Goal: Browse casually: Explore the website without a specific task or goal

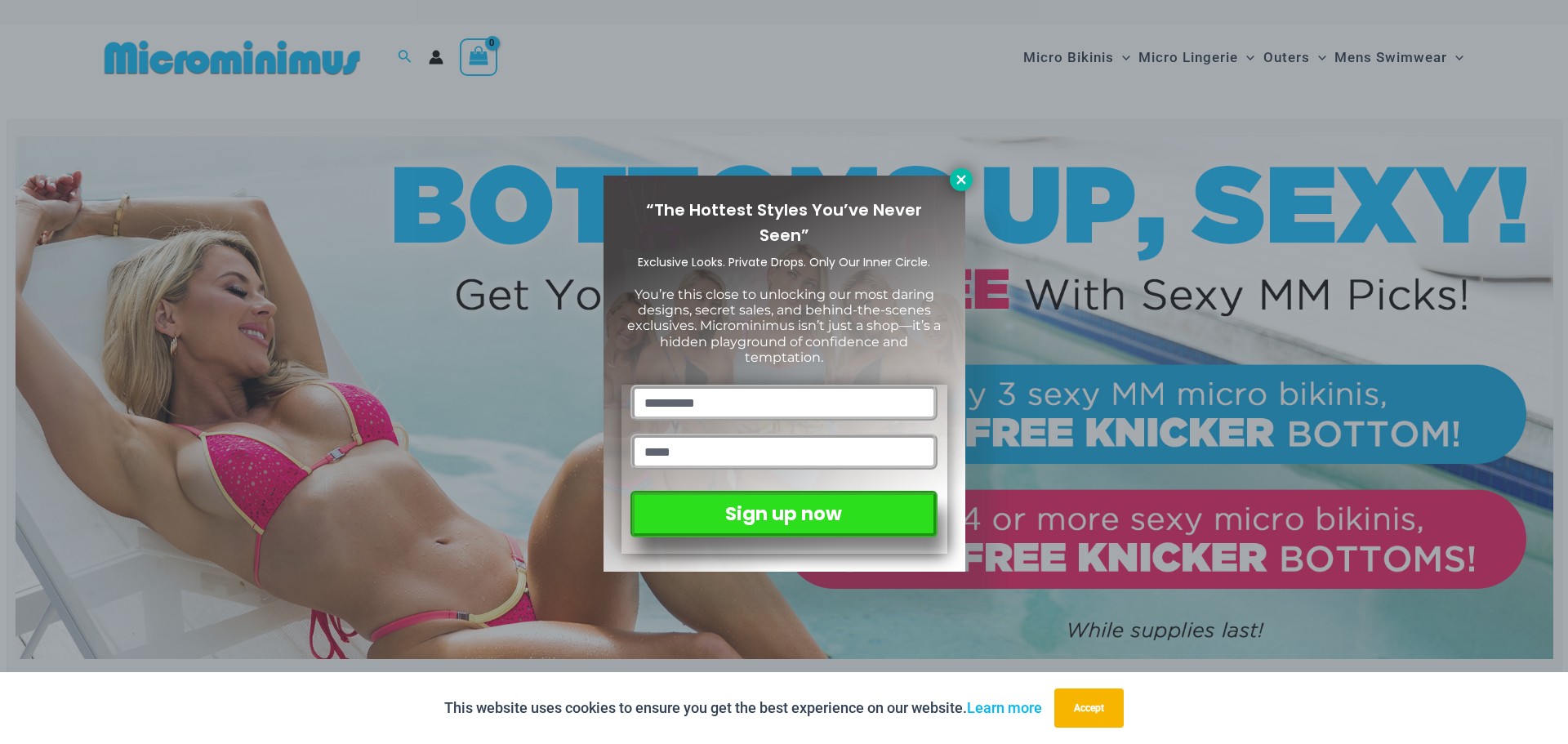
click at [959, 181] on icon at bounding box center [960, 179] width 9 height 9
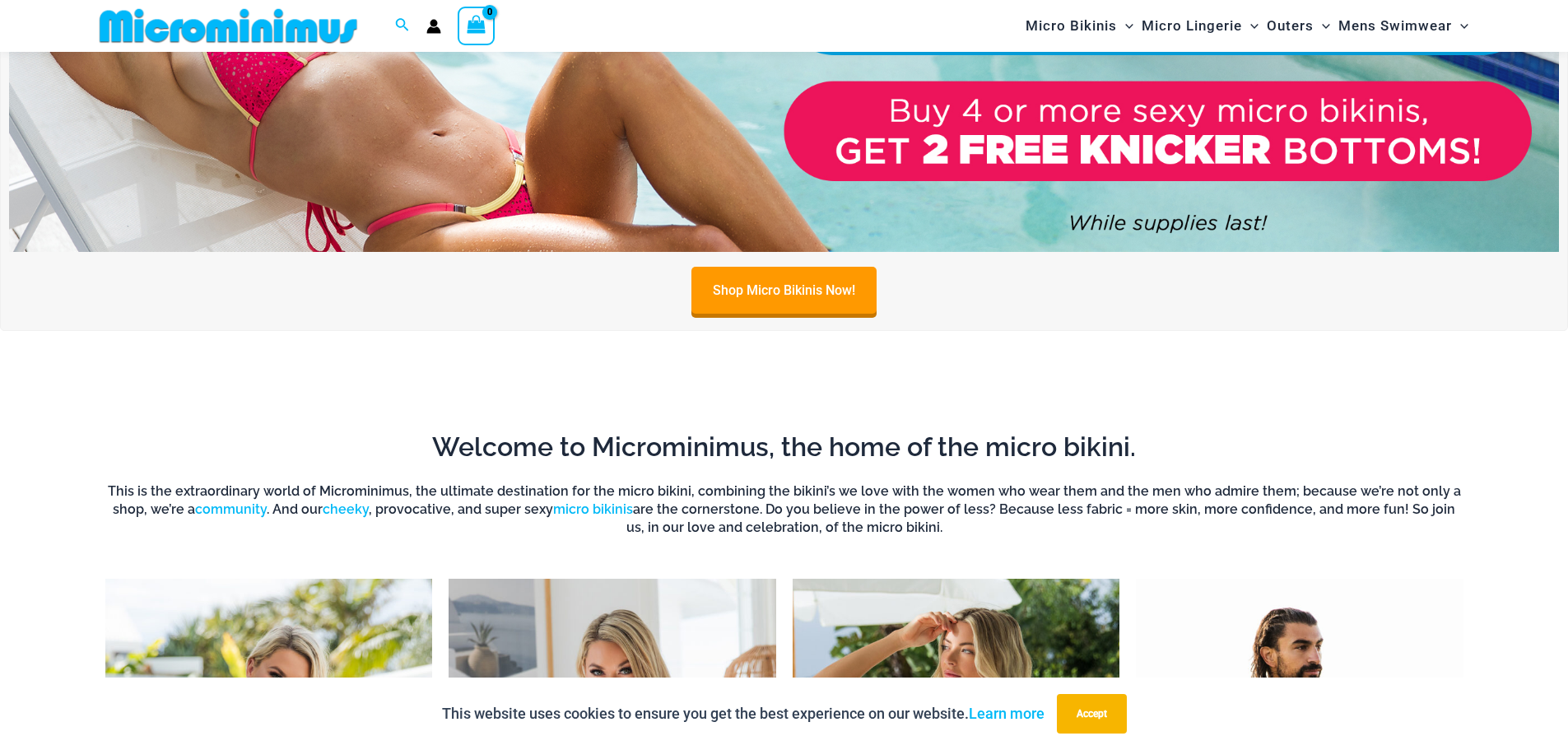
scroll to position [399, 0]
click at [1090, 708] on button "Accept" at bounding box center [1092, 713] width 70 height 39
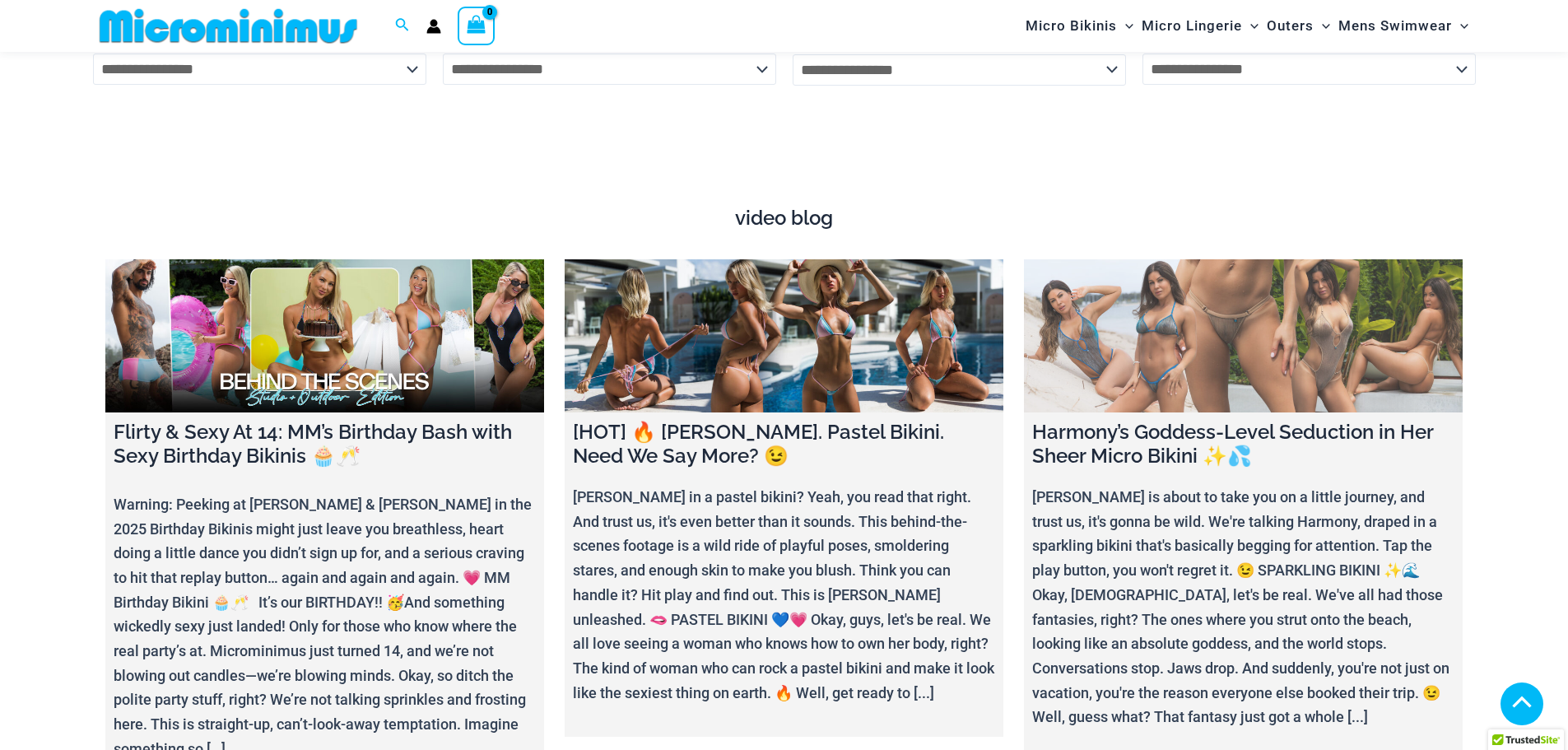
scroll to position [5748, 0]
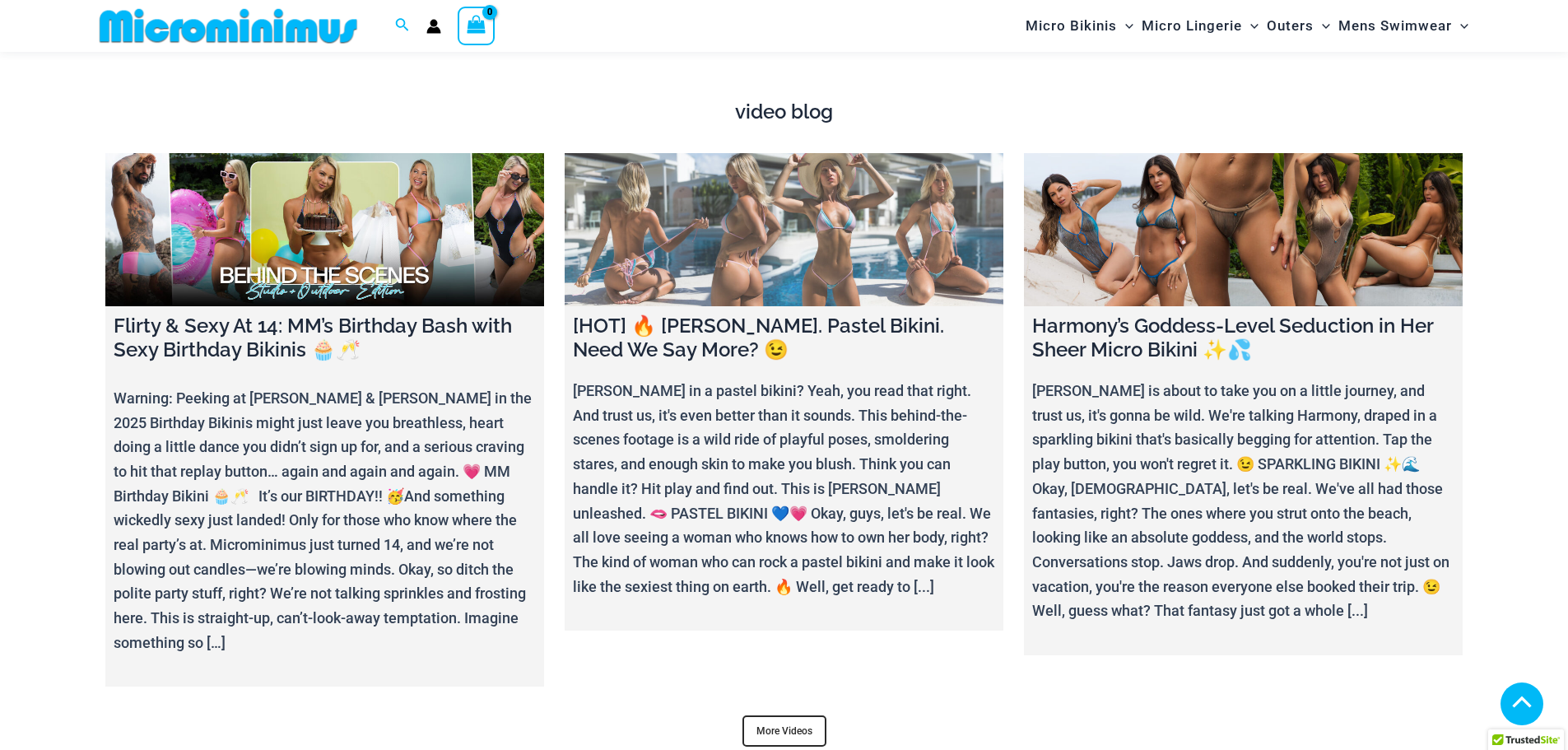
click at [728, 241] on link at bounding box center [784, 230] width 439 height 154
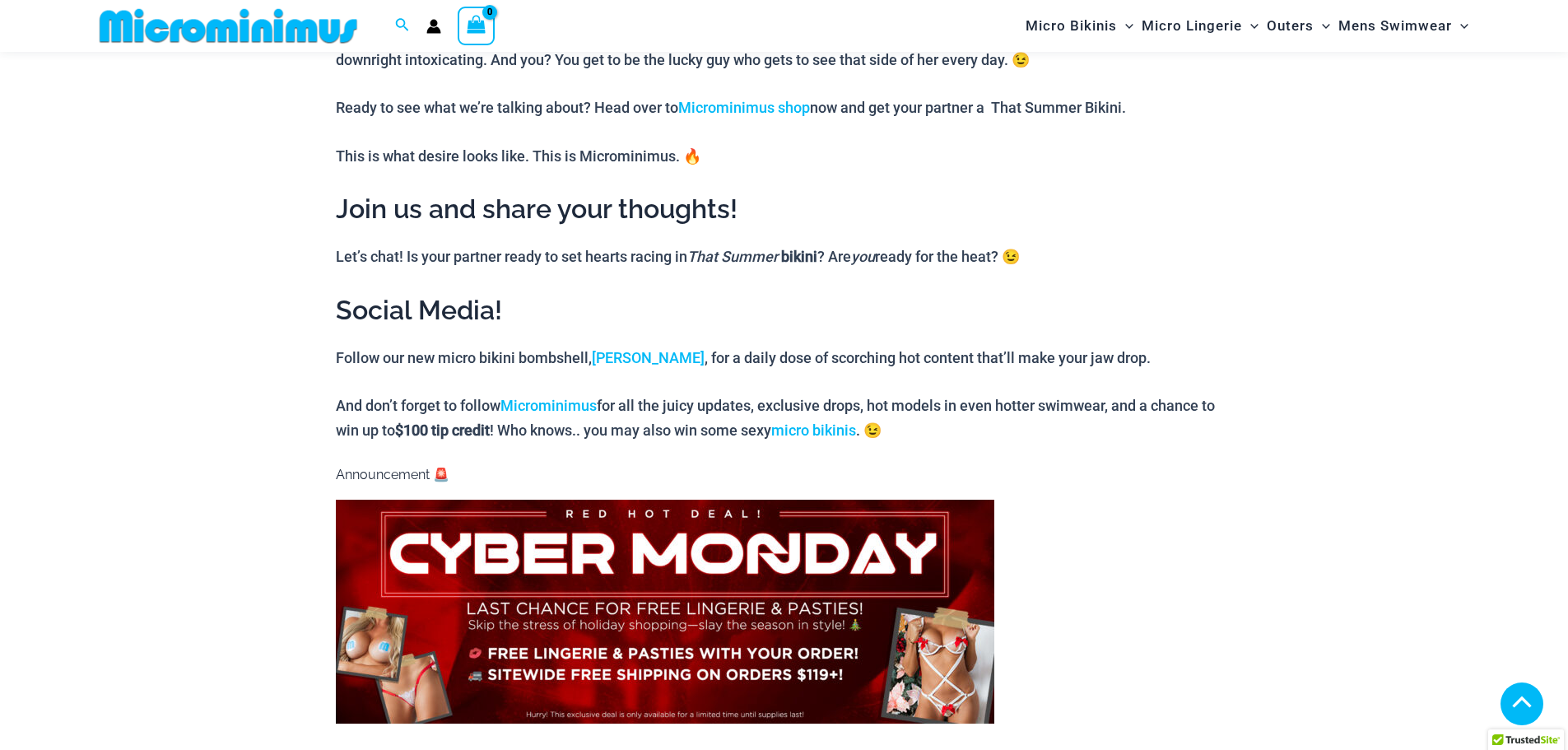
scroll to position [1223, 0]
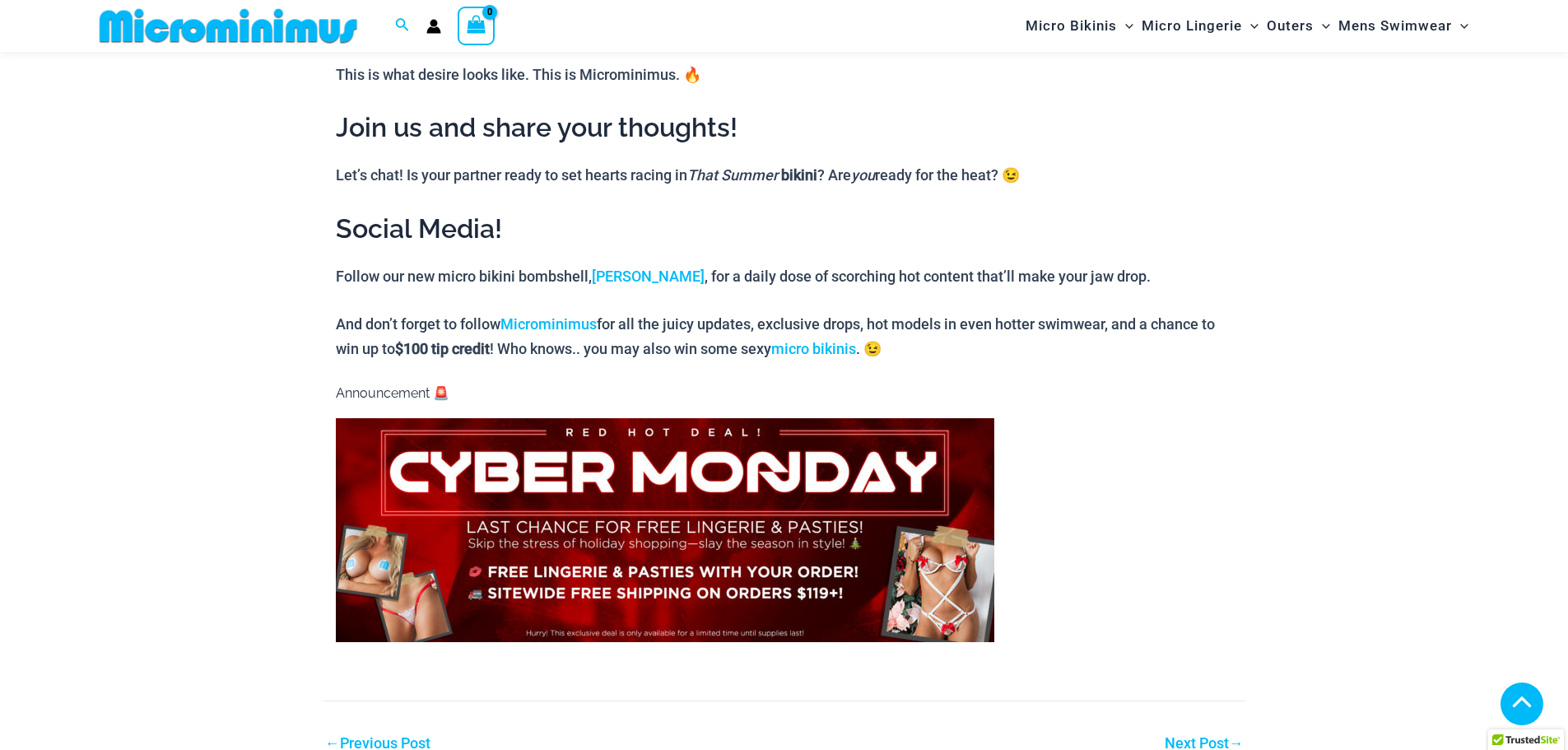
click at [674, 519] on img at bounding box center [665, 530] width 658 height 224
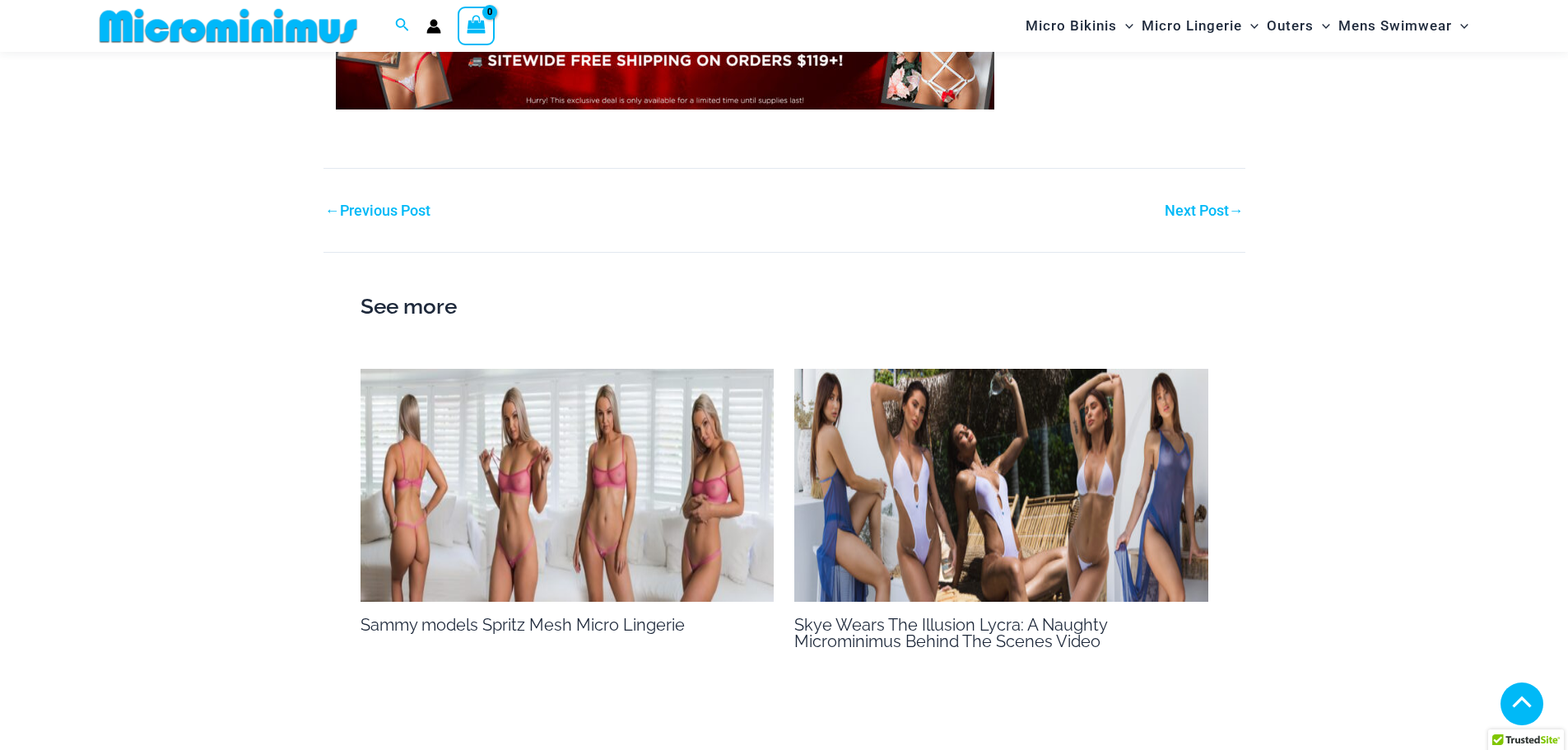
scroll to position [1799, 0]
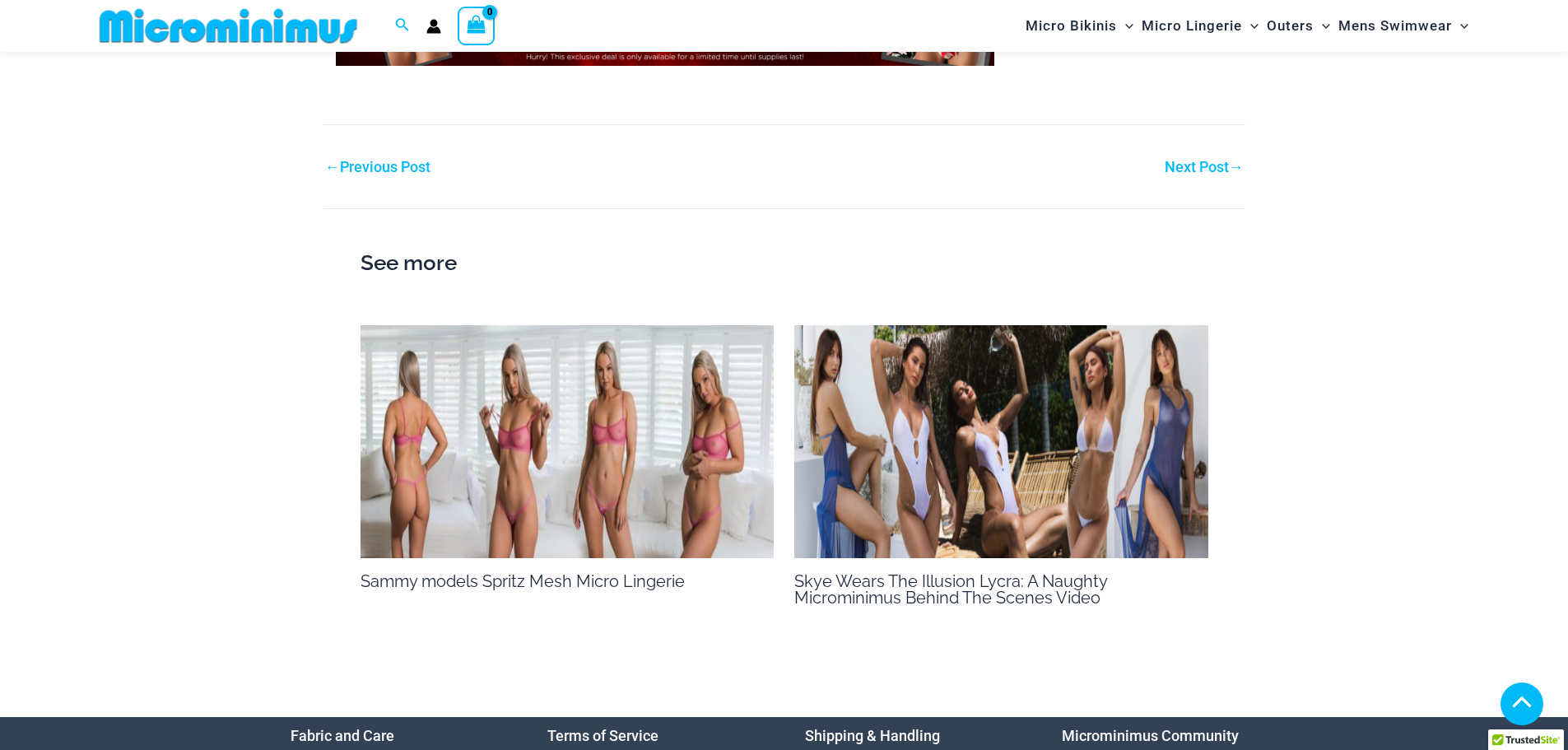
click at [581, 462] on img at bounding box center [567, 442] width 414 height 233
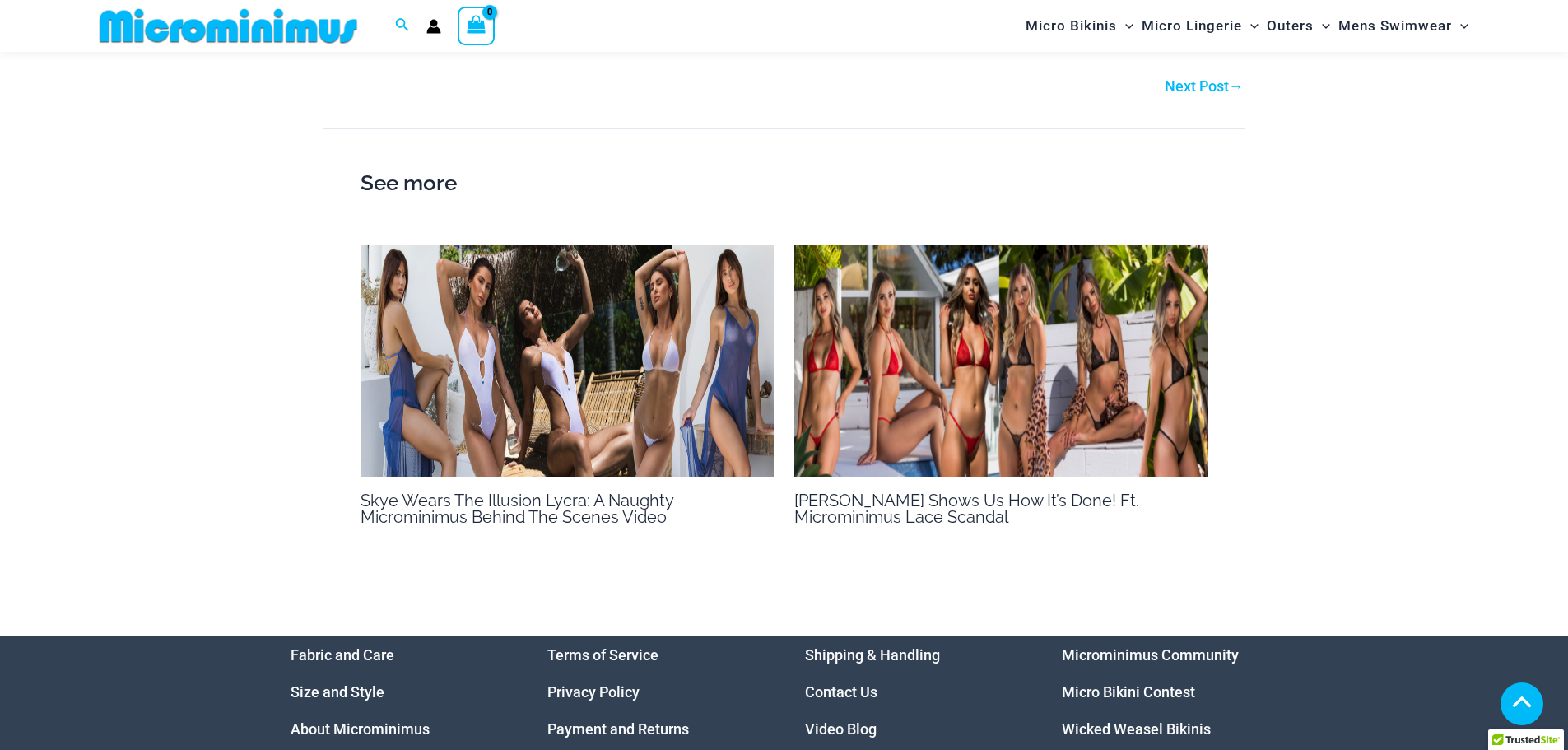
scroll to position [1224, 0]
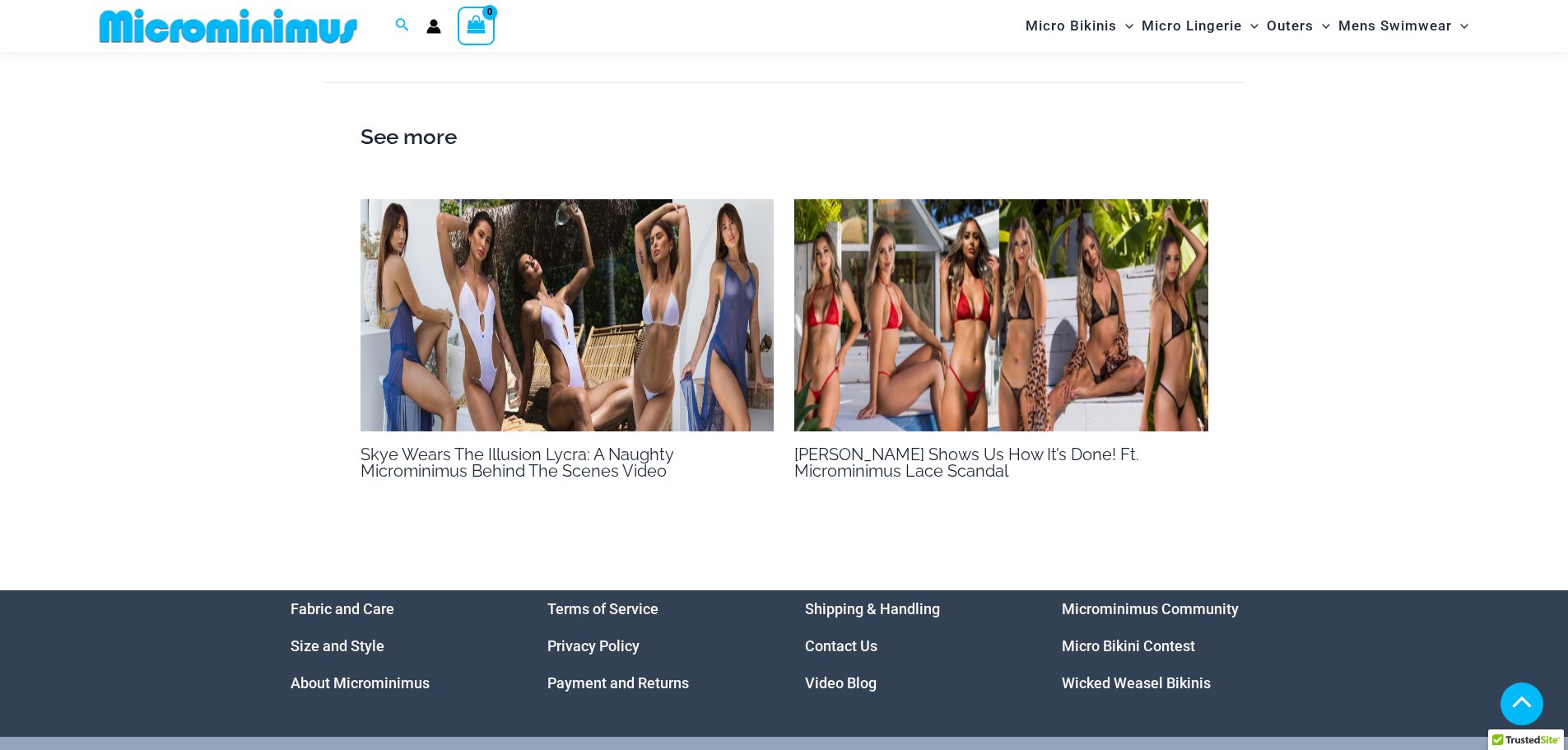
click at [1029, 350] on img at bounding box center [1001, 316] width 414 height 233
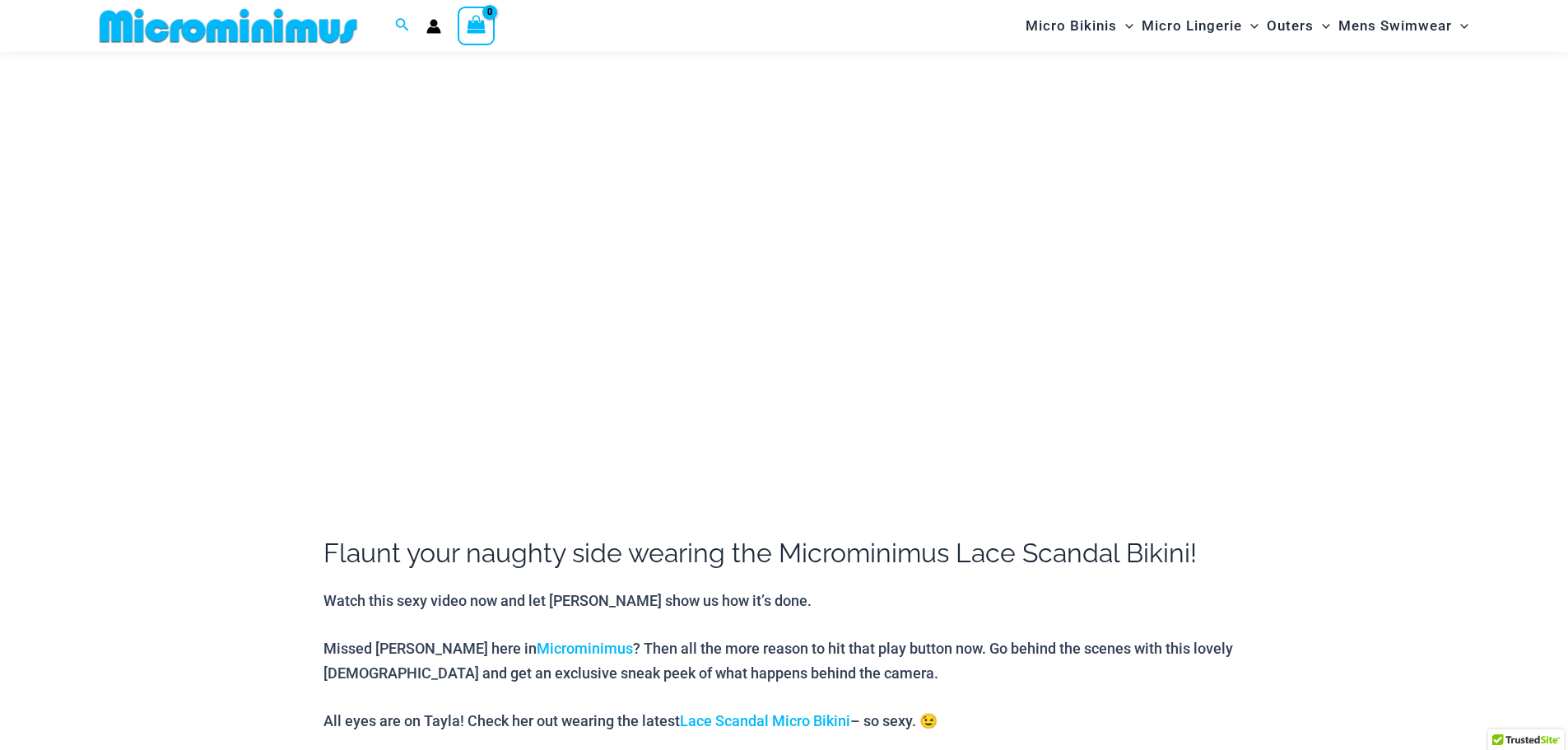
scroll to position [395, 0]
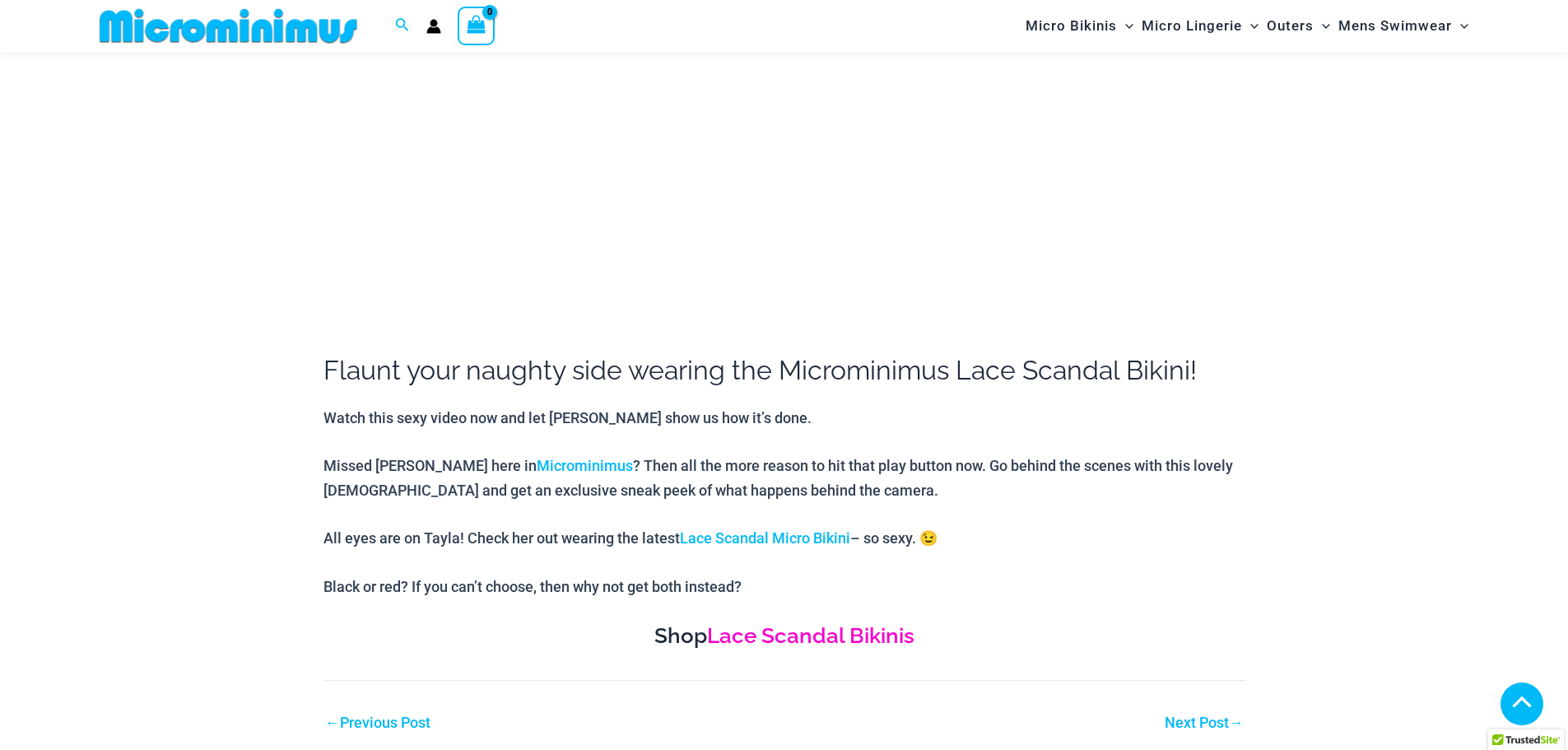
click at [821, 638] on link "Lace Scandal Bikinis" at bounding box center [810, 635] width 207 height 25
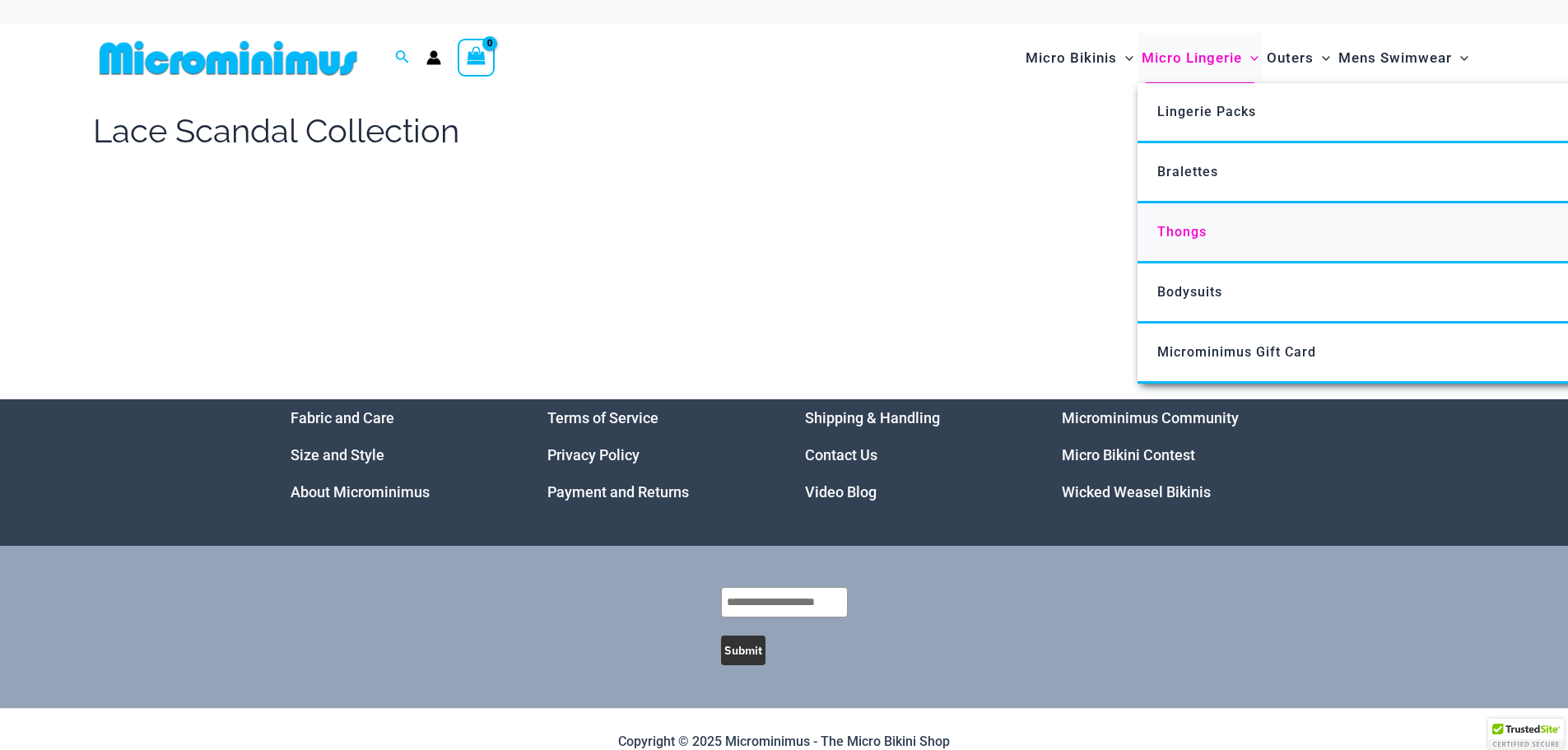
click at [1182, 234] on span "Thongs" at bounding box center [1181, 232] width 49 height 15
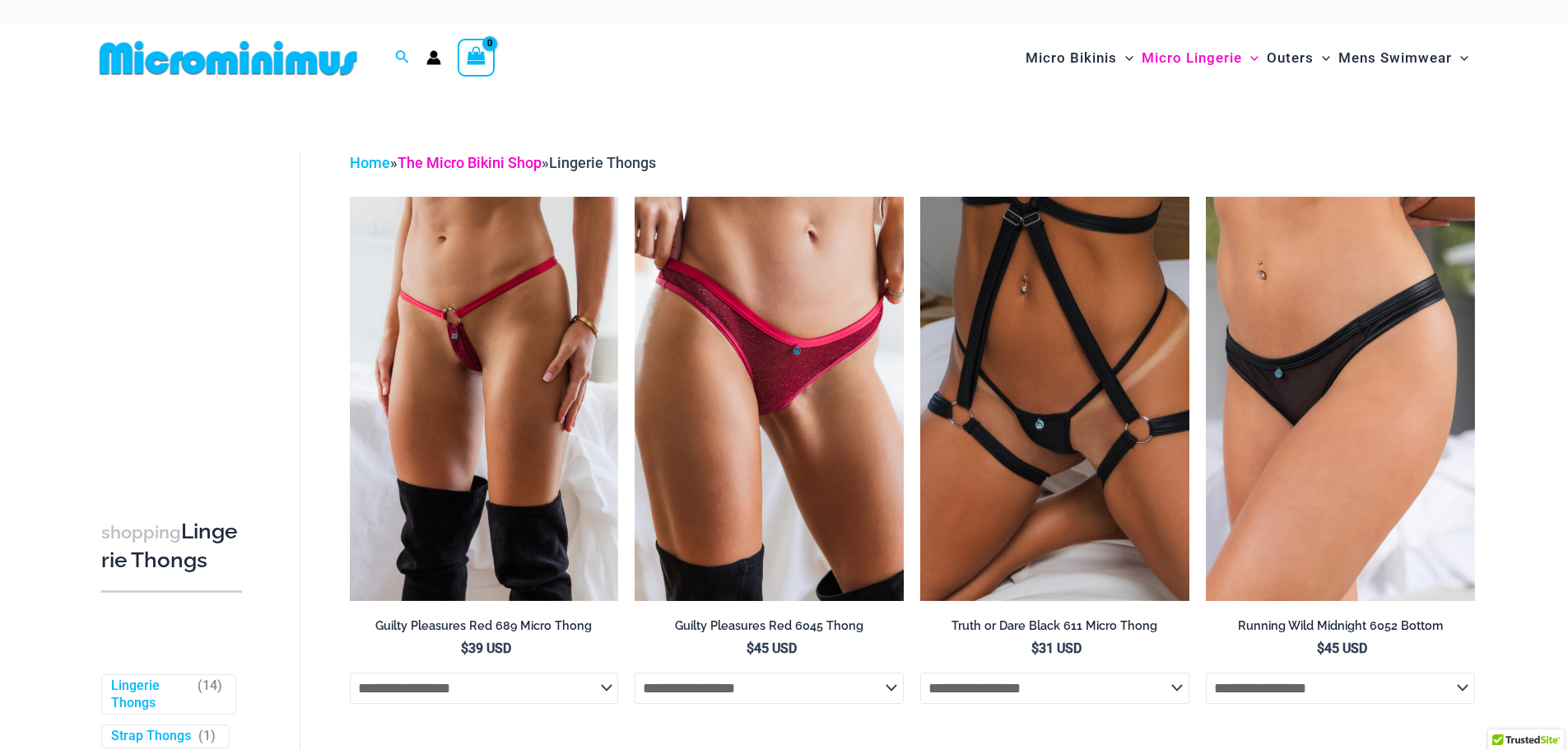
click at [455, 160] on link "The Micro Bikini Shop" at bounding box center [470, 163] width 144 height 17
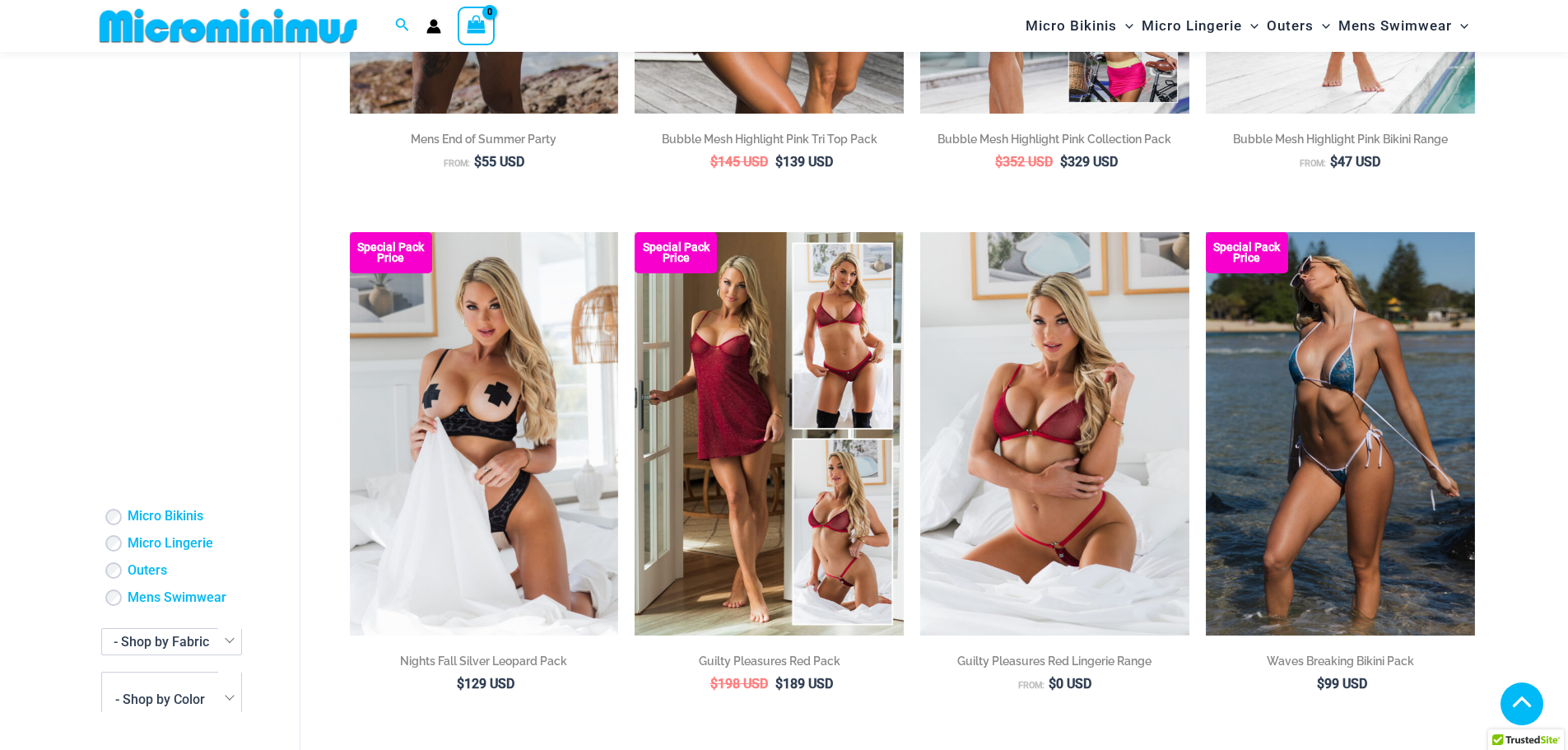
scroll to position [1057, 0]
